Goal: Task Accomplishment & Management: Manage account settings

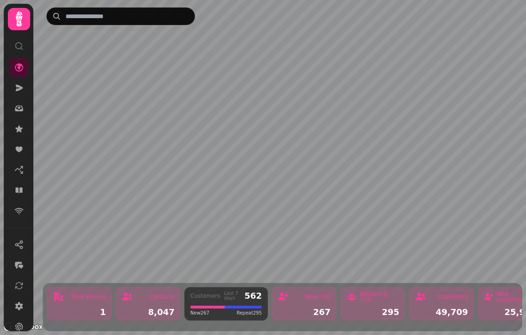
click at [17, 108] on icon at bounding box center [18, 108] width 9 height 9
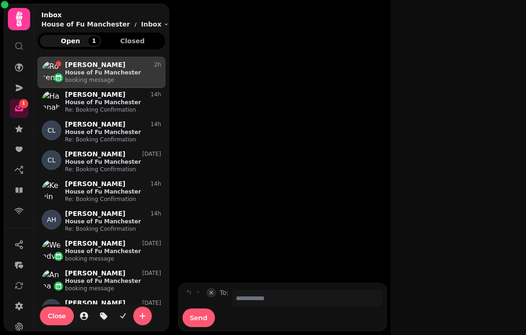
scroll to position [270, 128]
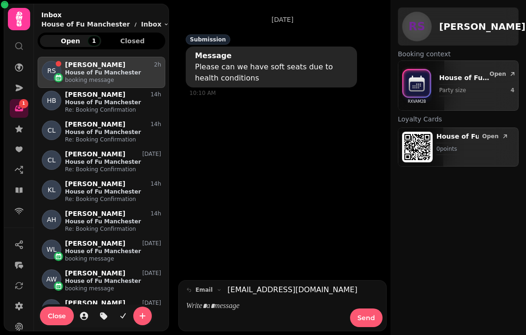
click at [19, 185] on icon at bounding box center [18, 189] width 9 height 9
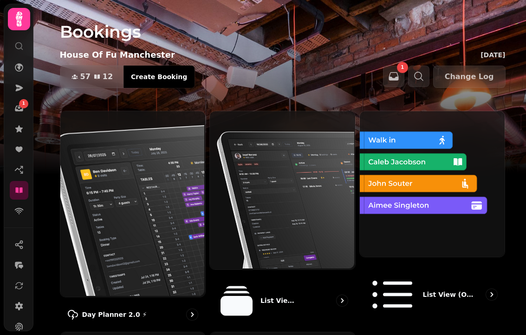
click at [114, 191] on img at bounding box center [131, 202] width 145 height 185
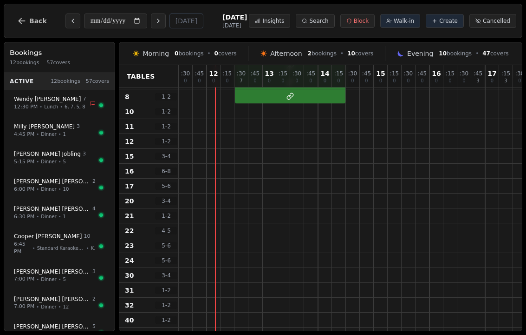
scroll to position [114, 0]
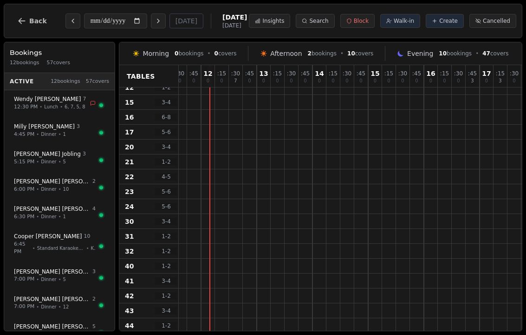
scroll to position [164, 4]
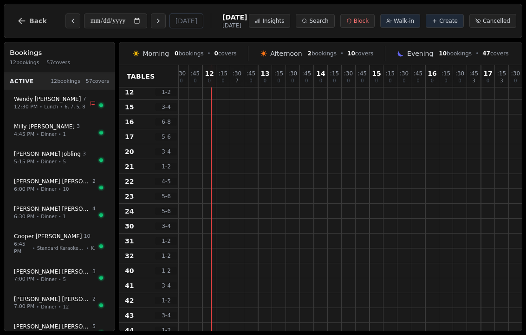
click at [227, 141] on div at bounding box center [224, 136] width 14 height 14
click at [403, 25] on button "Walk-in" at bounding box center [401, 21] width 40 height 14
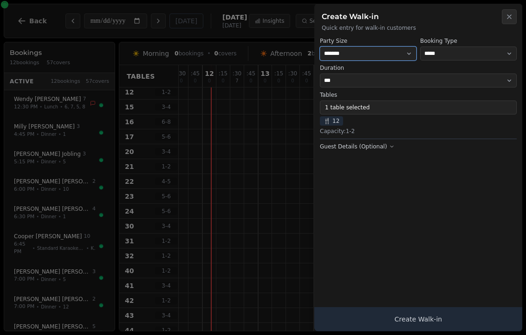
click at [367, 52] on select "* ***** * ****** * ****** * ****** * ****** * ****** * ****** * ****** * ******…" at bounding box center [368, 53] width 97 height 14
select select "*"
click at [331, 113] on button "1 table selected" at bounding box center [418, 107] width 197 height 14
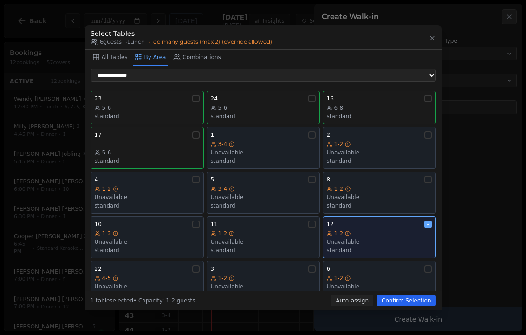
click at [382, 246] on div "standard" at bounding box center [379, 249] width 105 height 7
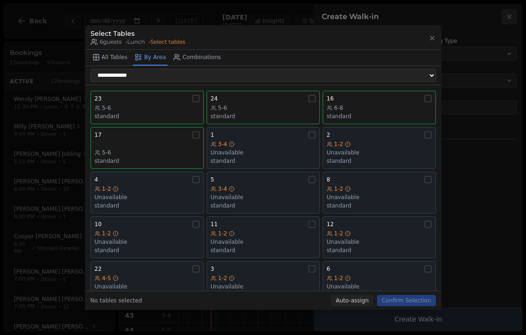
click at [376, 97] on div "16 6-8 standard" at bounding box center [379, 107] width 105 height 25
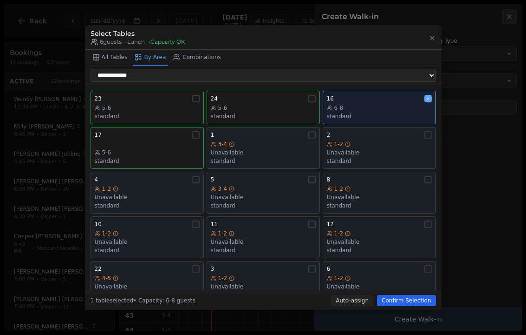
click at [405, 305] on button "Confirm Selection" at bounding box center [406, 300] width 59 height 11
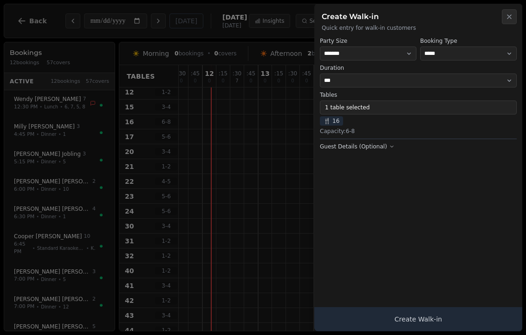
click at [419, 329] on button "Create Walk-in" at bounding box center [419, 319] width 208 height 24
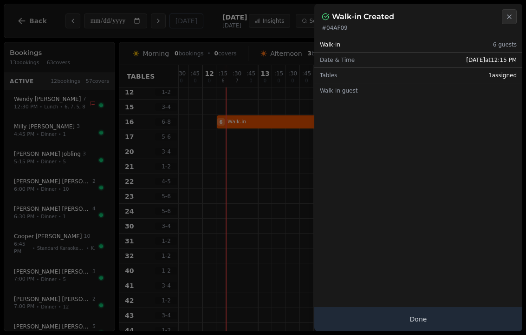
click at [422, 325] on button "Done" at bounding box center [419, 319] width 208 height 24
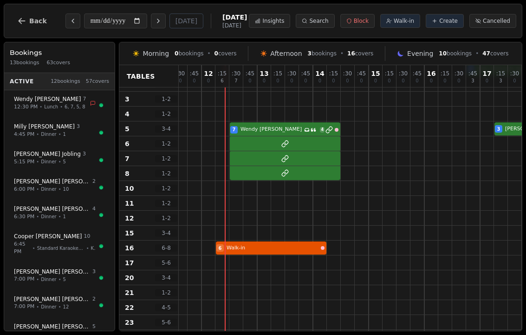
scroll to position [60, 2]
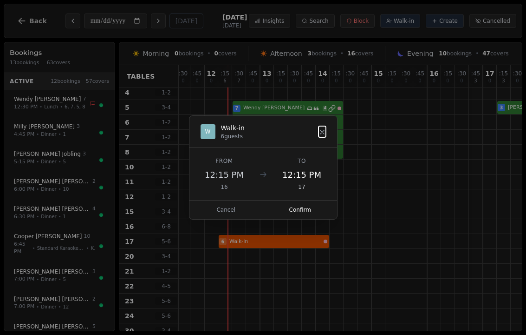
click at [297, 208] on button "Confirm" at bounding box center [300, 209] width 74 height 19
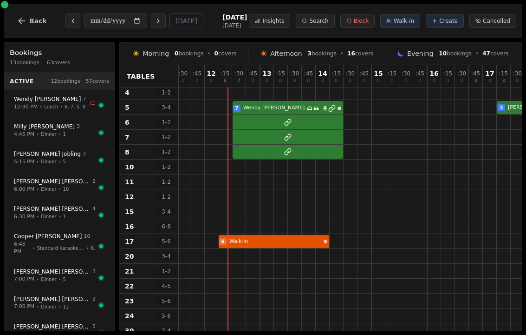
select select "****"
select select "*"
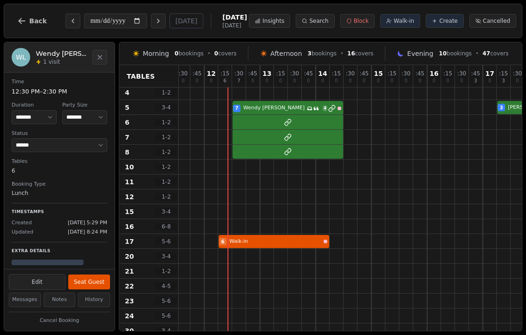
click at [95, 274] on button "Seat Guest" at bounding box center [89, 281] width 42 height 15
click at [99, 276] on button "Seat Guest" at bounding box center [89, 281] width 42 height 15
click at [264, 107] on div "7 Wendy Lau Has conversation thread 4 3 Emma Jobling 3 Chloe Orefice" at bounding box center [525, 107] width 697 height 15
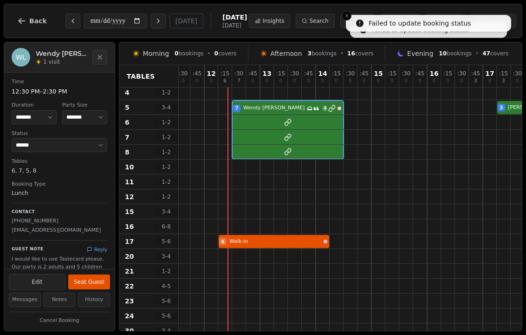
click at [350, 19] on button "Close toast" at bounding box center [346, 15] width 9 height 9
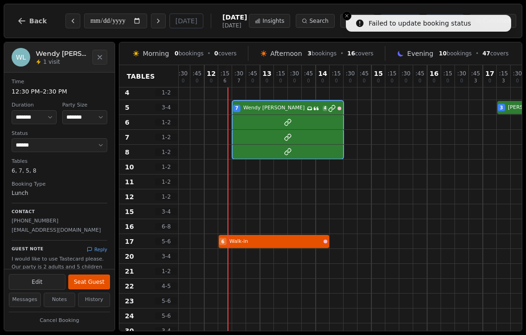
click at [335, 21] on button "Search" at bounding box center [315, 21] width 39 height 14
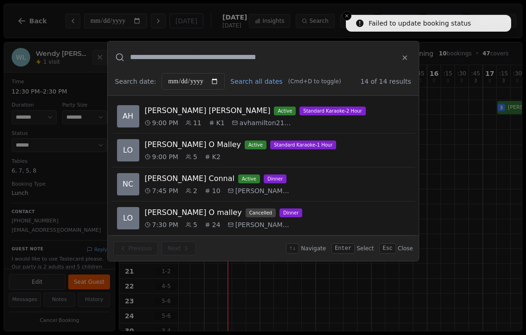
click at [350, 17] on button "Close toast" at bounding box center [346, 15] width 9 height 9
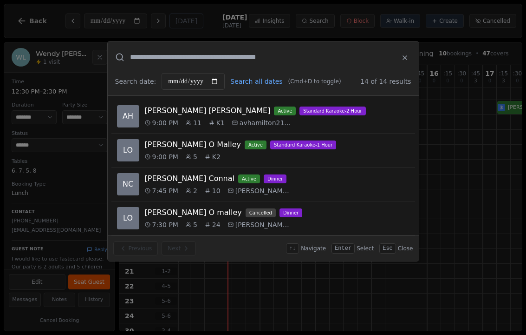
click at [404, 64] on button at bounding box center [405, 57] width 13 height 17
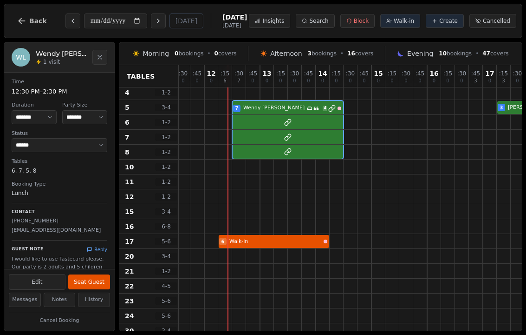
click at [97, 280] on button "Seat Guest" at bounding box center [89, 281] width 42 height 15
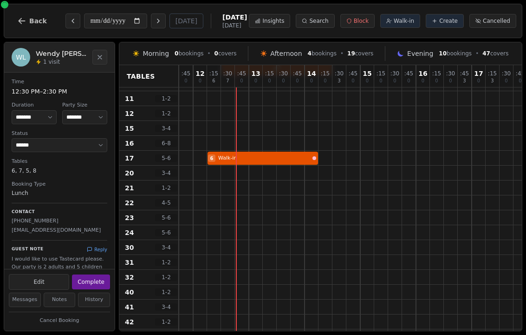
scroll to position [144, 13]
click at [397, 24] on span "Walk-in" at bounding box center [404, 20] width 20 height 7
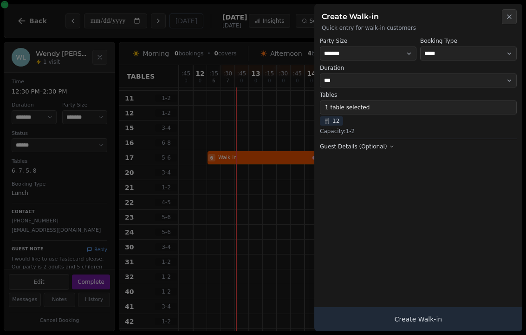
click at [373, 39] on label "Party Size" at bounding box center [368, 40] width 97 height 7
click at [335, 55] on select "* ***** * ****** * ****** * ****** * ****** * ****** * ****** * ****** * ******…" at bounding box center [368, 53] width 97 height 14
select select "*"
click at [327, 103] on button "1 table selected" at bounding box center [418, 107] width 197 height 14
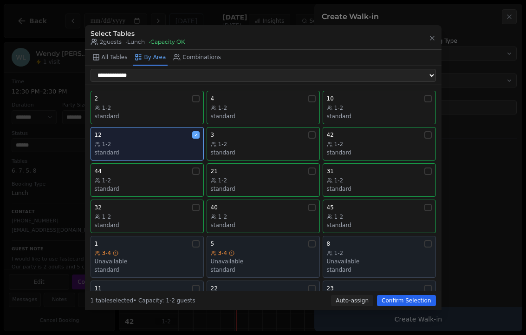
click at [166, 140] on div "1-2" at bounding box center [147, 143] width 105 height 7
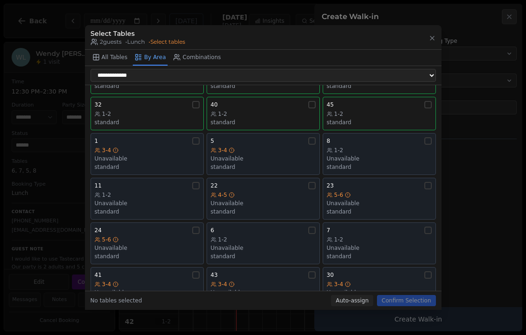
scroll to position [105, 0]
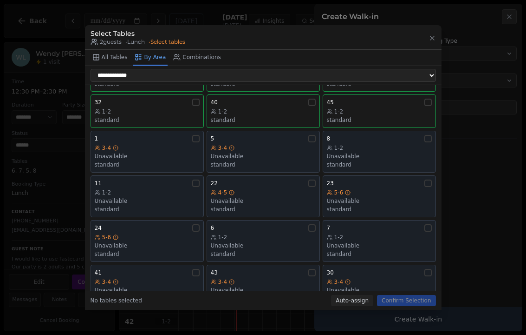
click at [122, 197] on div "Unavailable" at bounding box center [147, 200] width 105 height 7
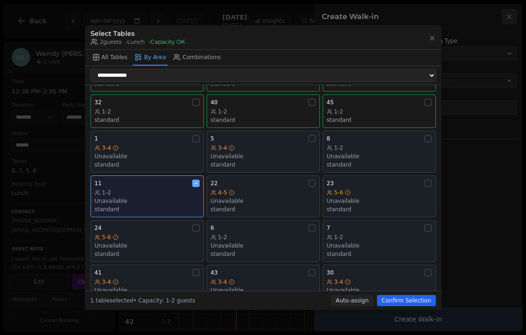
click at [408, 300] on button "Confirm Selection" at bounding box center [406, 300] width 59 height 11
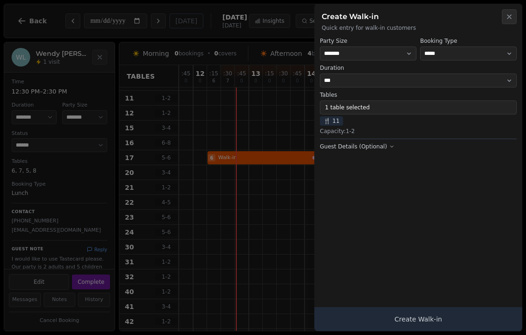
click at [377, 315] on button "Create Walk-in" at bounding box center [419, 319] width 208 height 24
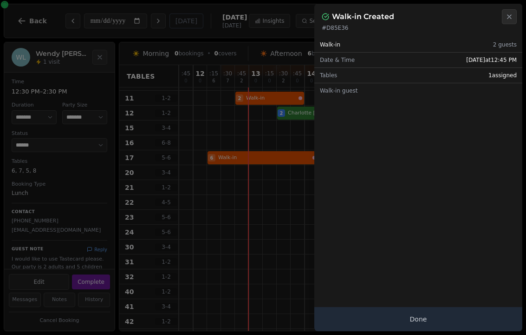
click at [517, 12] on button "Close" at bounding box center [509, 16] width 15 height 15
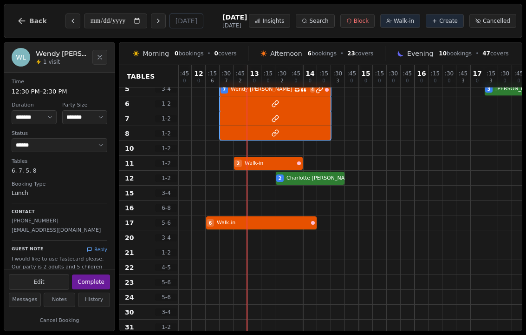
scroll to position [44, 12]
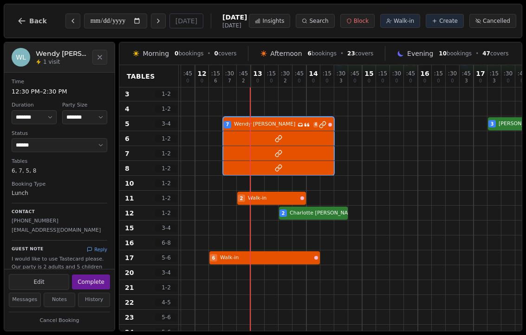
click at [414, 23] on span "Walk-in" at bounding box center [404, 20] width 20 height 7
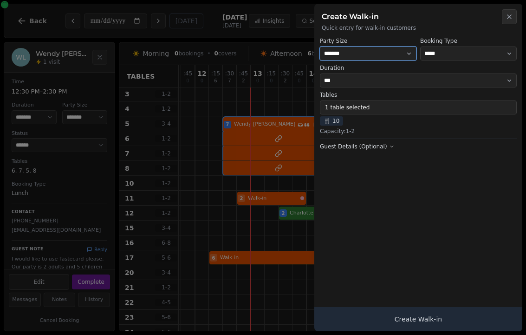
click at [360, 53] on select "* ***** * ****** * ****** * ****** * ****** * ****** * ****** * ****** * ******…" at bounding box center [368, 53] width 97 height 14
select select "*"
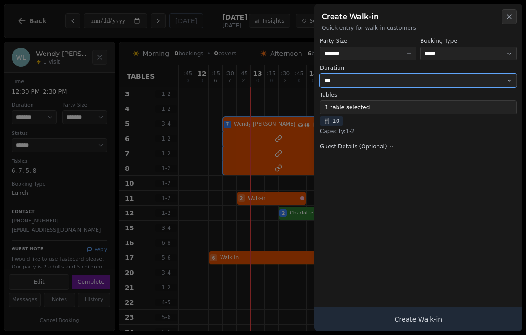
click at [341, 84] on select "*** *** *** ** ****** ****** ****** **" at bounding box center [418, 80] width 197 height 14
click at [424, 314] on button "Create Walk-in" at bounding box center [419, 319] width 208 height 24
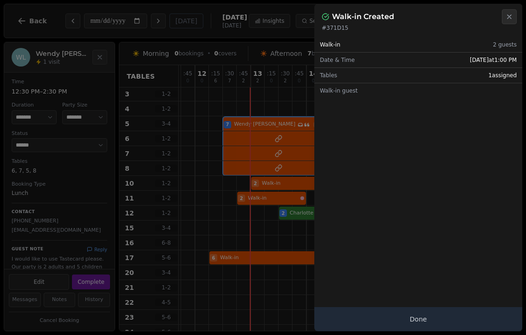
click at [422, 313] on button "Done" at bounding box center [419, 319] width 208 height 24
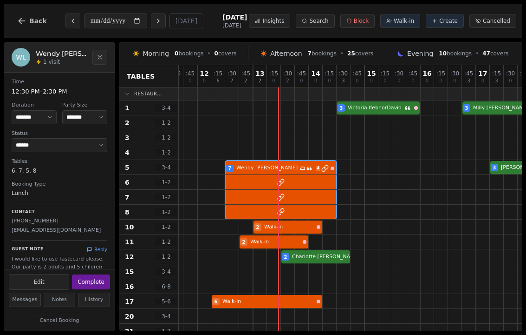
scroll to position [0, 9]
click at [396, 27] on button "Walk-in" at bounding box center [401, 21] width 40 height 14
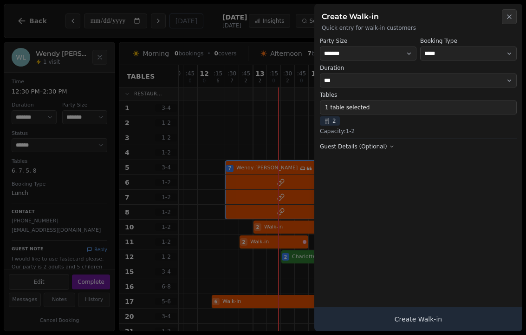
click at [360, 108] on button "1 table selected" at bounding box center [418, 107] width 197 height 14
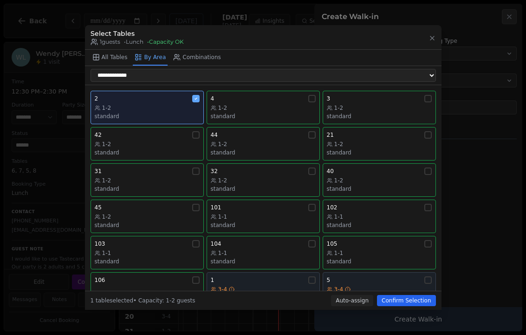
click at [165, 104] on div "1-2" at bounding box center [147, 107] width 105 height 7
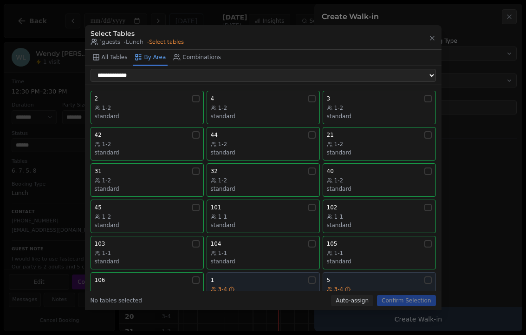
click at [281, 104] on div "1-2" at bounding box center [263, 107] width 105 height 7
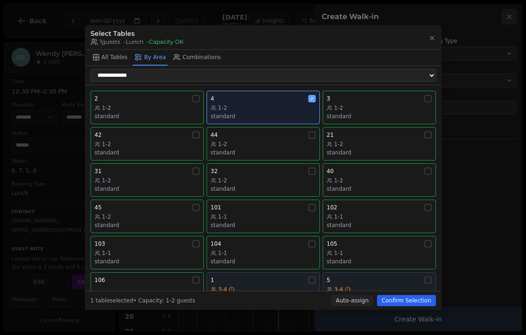
click at [409, 303] on button "Confirm Selection" at bounding box center [406, 300] width 59 height 11
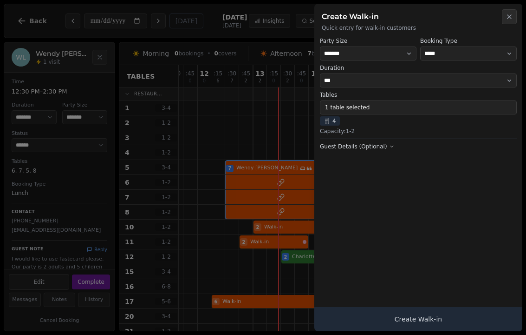
click at [434, 323] on button "Create Walk-in" at bounding box center [419, 319] width 208 height 24
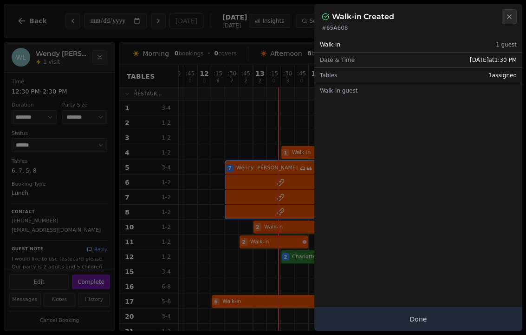
click at [385, 326] on button "Done" at bounding box center [419, 319] width 208 height 24
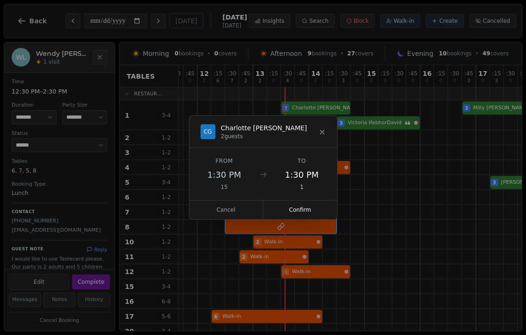
click at [312, 209] on button "Confirm" at bounding box center [300, 209] width 74 height 19
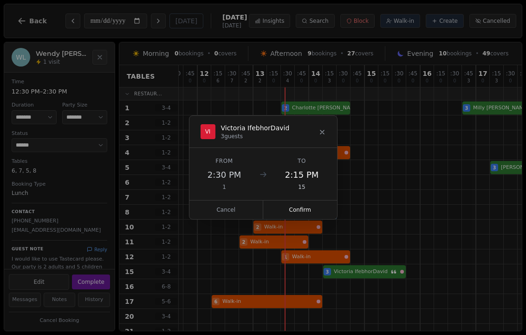
click at [303, 217] on button "Confirm" at bounding box center [300, 209] width 74 height 19
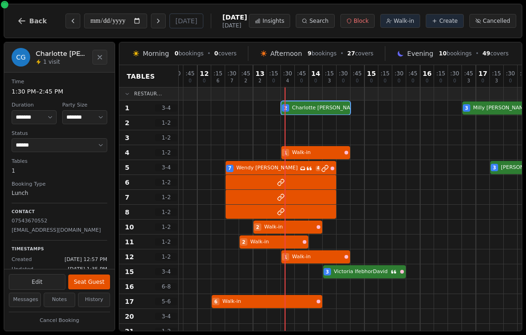
click at [303, 112] on div "2 Charlotte Gill 3 Milly Whitley 4 Alexis Crawley" at bounding box center [518, 107] width 697 height 15
click at [94, 277] on button "Seat Guest" at bounding box center [89, 281] width 42 height 15
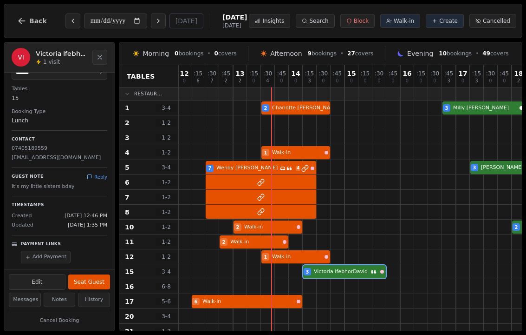
scroll to position [0, 29]
